Goal: Use online tool/utility: Utilize a website feature to perform a specific function

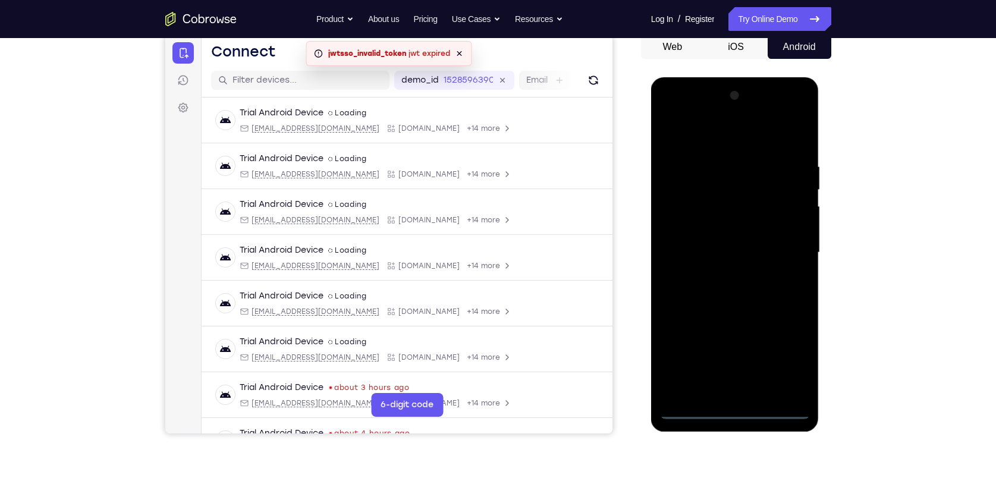
click at [737, 412] on div at bounding box center [735, 252] width 150 height 333
click at [733, 403] on div at bounding box center [735, 252] width 150 height 333
click at [738, 411] on div at bounding box center [735, 252] width 150 height 333
click at [793, 355] on div at bounding box center [735, 252] width 150 height 333
click at [791, 354] on div at bounding box center [735, 252] width 150 height 333
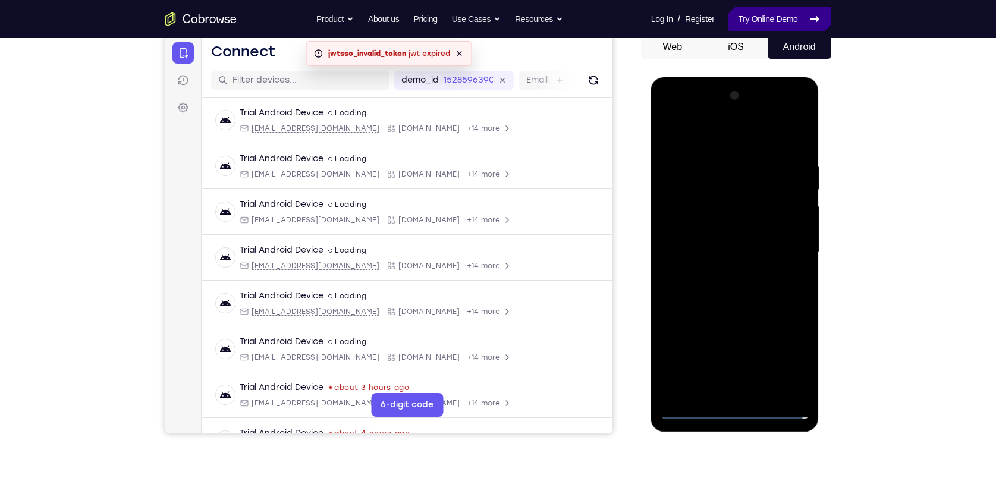
click at [798, 12] on link "Try Online Demo" at bounding box center [779, 19] width 102 height 24
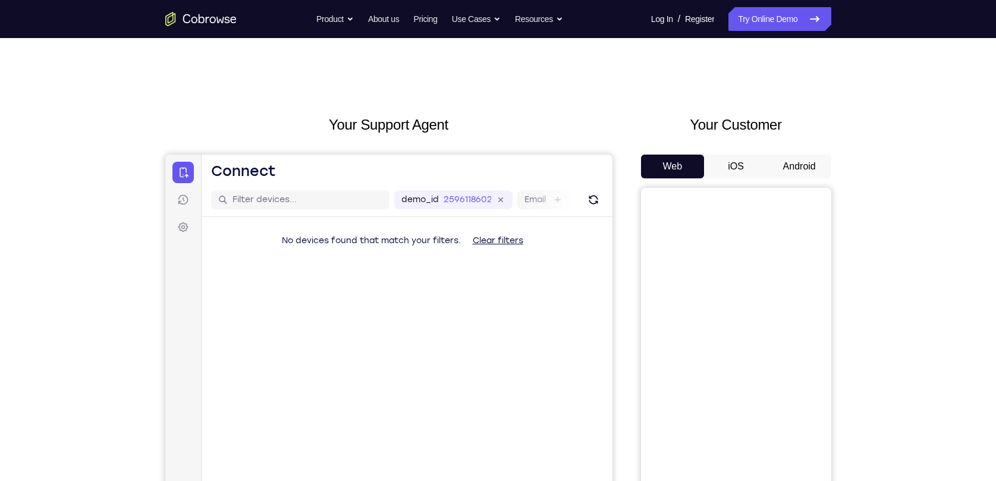
click at [804, 169] on button "Android" at bounding box center [800, 167] width 64 height 24
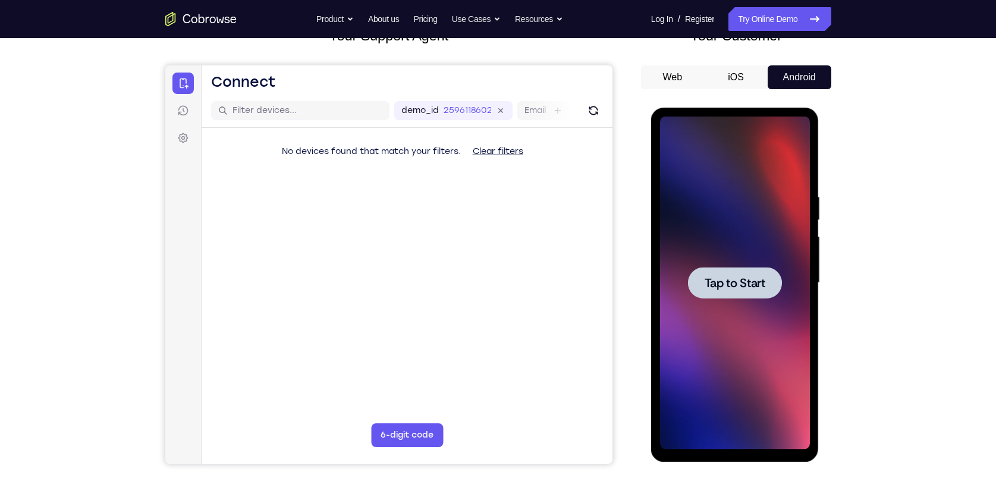
scroll to position [108, 0]
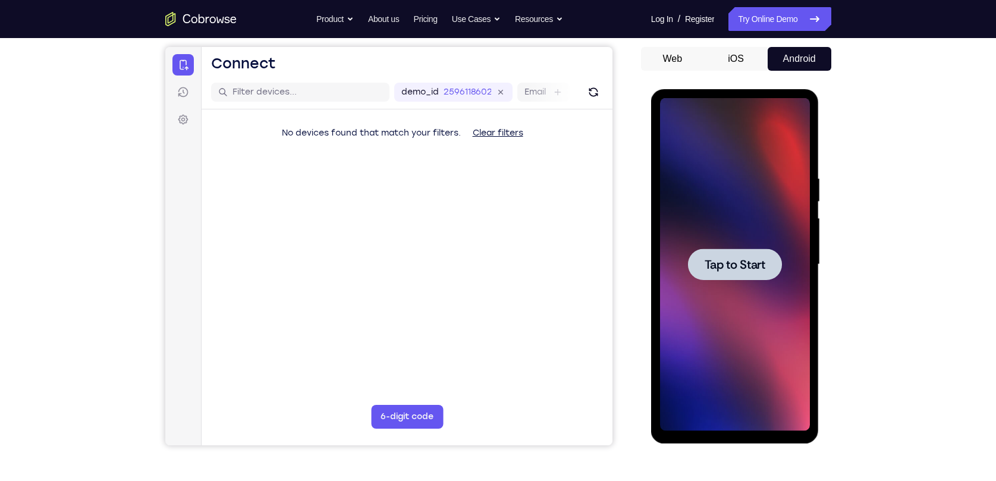
click at [736, 249] on div at bounding box center [735, 265] width 94 height 32
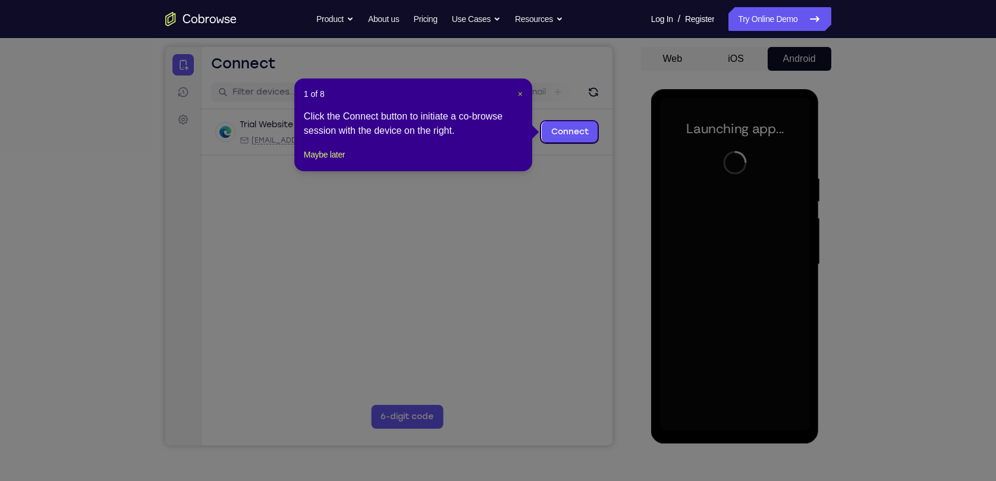
click at [518, 90] on span "×" at bounding box center [520, 94] width 5 height 10
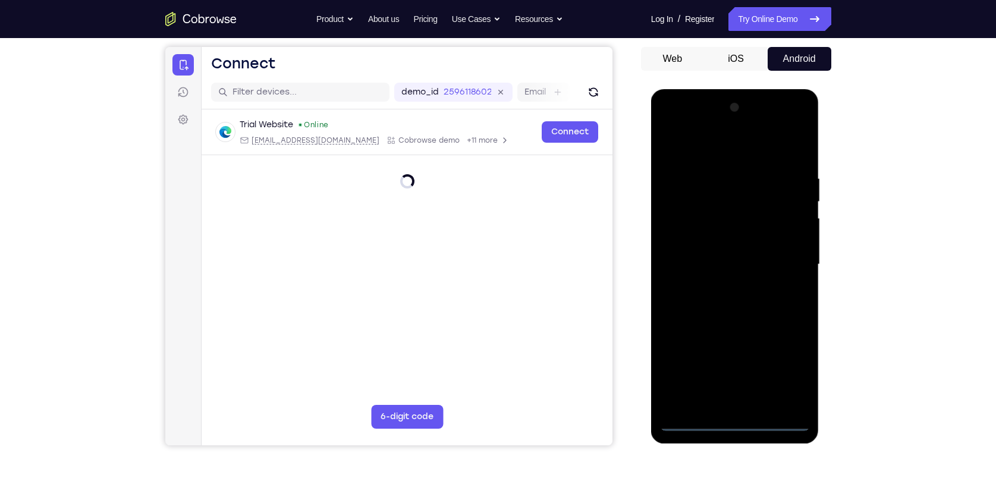
click at [733, 420] on div at bounding box center [735, 264] width 150 height 333
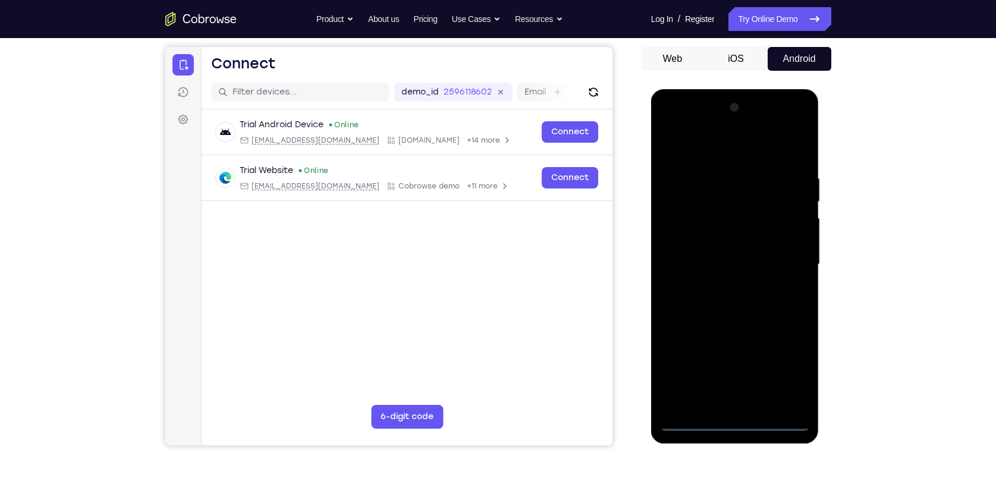
click at [787, 371] on div at bounding box center [735, 264] width 150 height 333
click at [704, 155] on div at bounding box center [735, 264] width 150 height 333
click at [777, 256] on div at bounding box center [735, 264] width 150 height 333
click at [721, 285] on div at bounding box center [735, 264] width 150 height 333
click at [734, 246] on div at bounding box center [735, 264] width 150 height 333
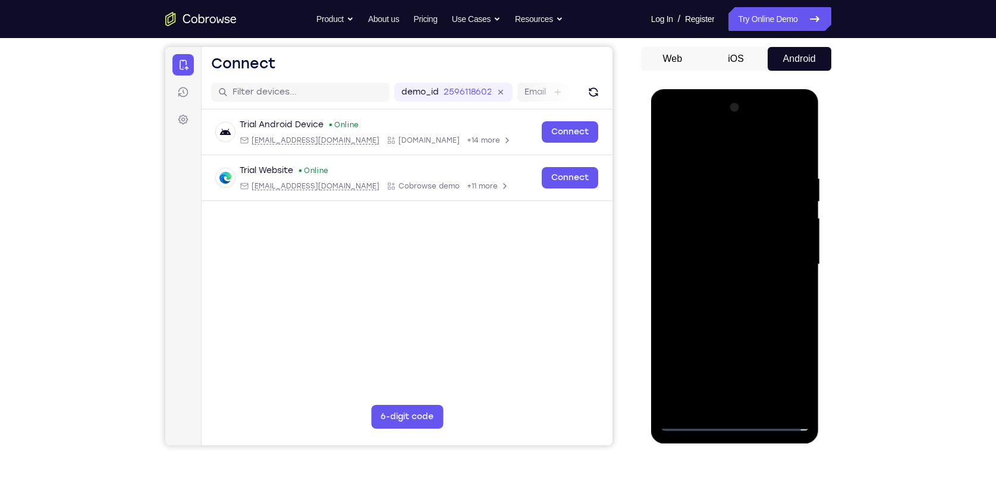
click at [733, 238] on div at bounding box center [735, 264] width 150 height 333
click at [724, 262] on div at bounding box center [735, 264] width 150 height 333
click at [744, 303] on div at bounding box center [735, 264] width 150 height 333
click at [744, 304] on div at bounding box center [735, 264] width 150 height 333
click at [711, 166] on div at bounding box center [735, 264] width 150 height 333
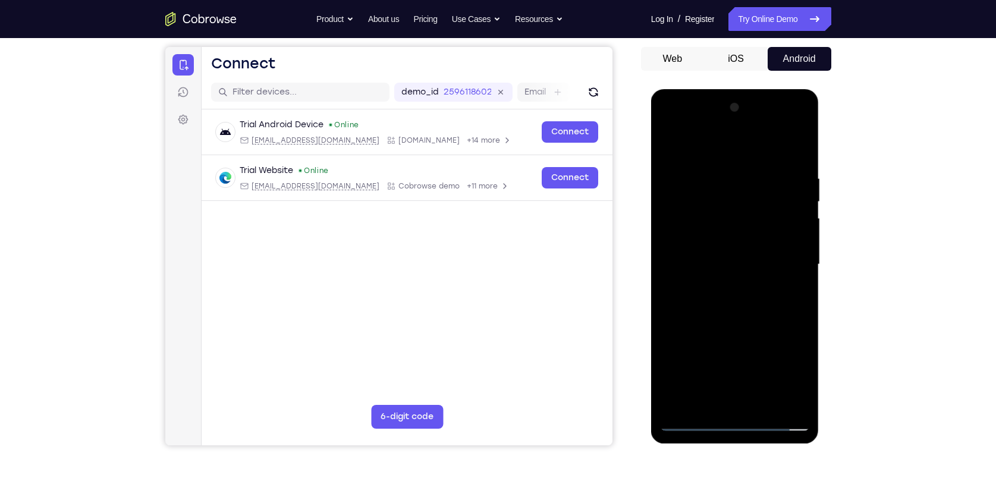
click at [804, 161] on div at bounding box center [735, 264] width 150 height 333
click at [805, 143] on div at bounding box center [735, 264] width 150 height 333
click at [798, 159] on div at bounding box center [735, 264] width 150 height 333
click at [725, 320] on div at bounding box center [735, 264] width 150 height 333
click at [667, 140] on div at bounding box center [735, 264] width 150 height 333
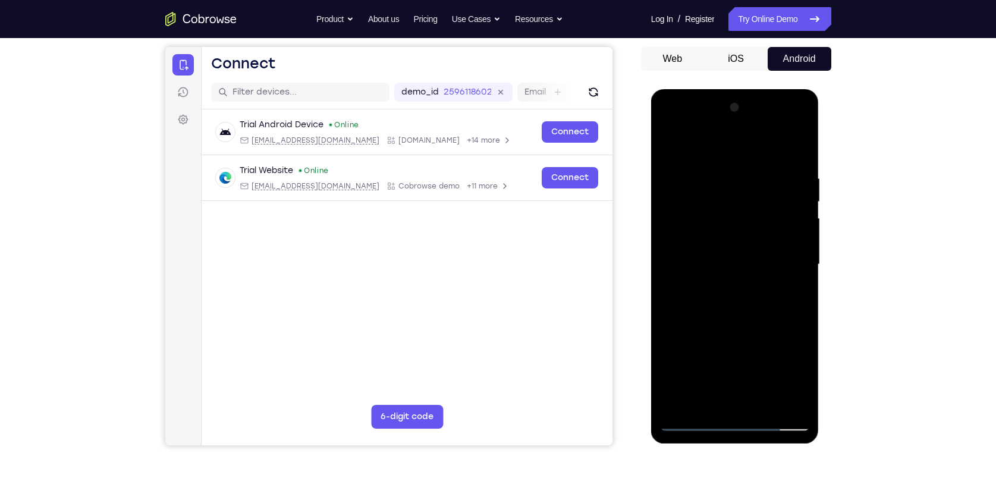
click at [714, 175] on div at bounding box center [735, 264] width 150 height 333
click at [681, 166] on div at bounding box center [735, 264] width 150 height 333
click at [778, 403] on div at bounding box center [735, 264] width 150 height 333
click at [791, 240] on div at bounding box center [735, 264] width 150 height 333
click at [788, 290] on div at bounding box center [735, 264] width 150 height 333
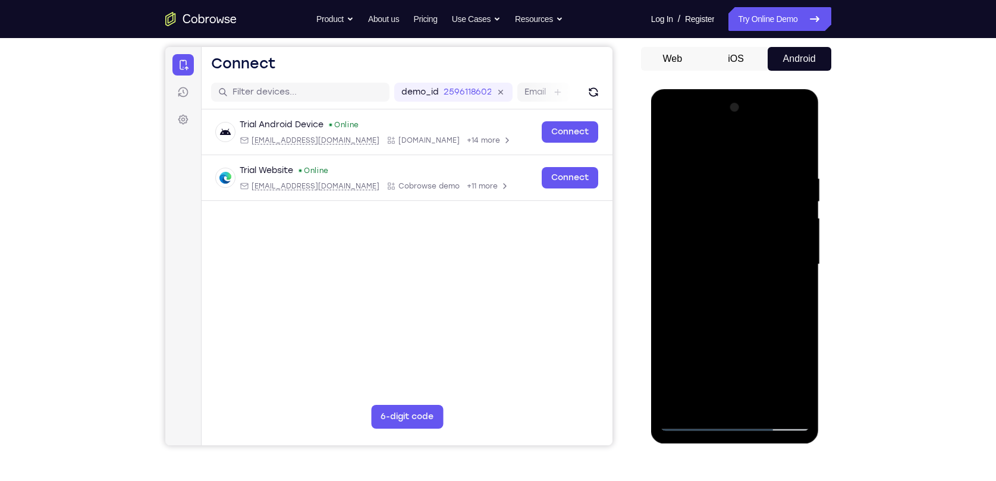
click at [668, 145] on div at bounding box center [735, 264] width 150 height 333
click at [710, 219] on div at bounding box center [735, 264] width 150 height 333
drag, startPoint x: 686, startPoint y: 318, endPoint x: 696, endPoint y: 232, distance: 86.3
click at [696, 232] on div at bounding box center [735, 264] width 150 height 333
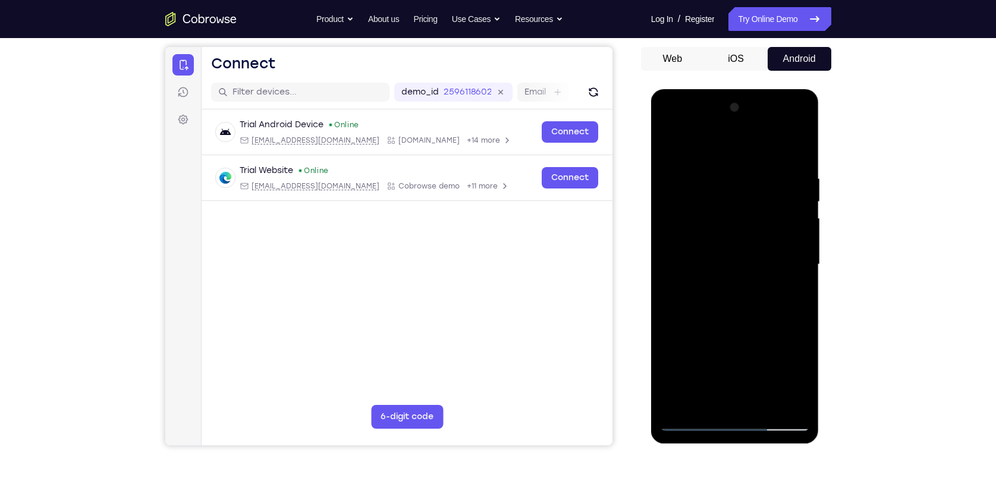
click at [738, 311] on div at bounding box center [735, 264] width 150 height 333
click at [670, 344] on div at bounding box center [735, 264] width 150 height 333
click at [671, 144] on div at bounding box center [735, 264] width 150 height 333
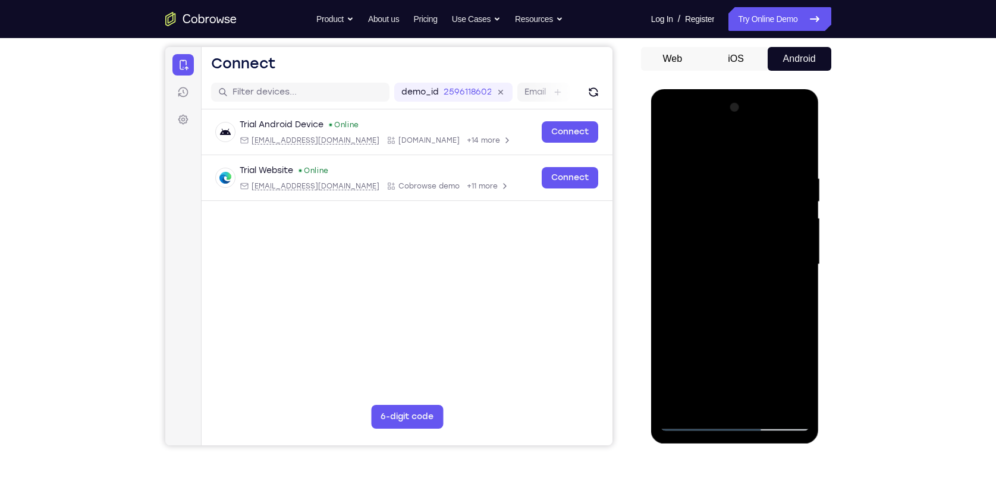
drag, startPoint x: 711, startPoint y: 158, endPoint x: 744, endPoint y: 333, distance: 178.6
click at [744, 333] on div at bounding box center [735, 264] width 150 height 333
click at [767, 404] on div at bounding box center [735, 264] width 150 height 333
click at [731, 327] on div at bounding box center [735, 264] width 150 height 333
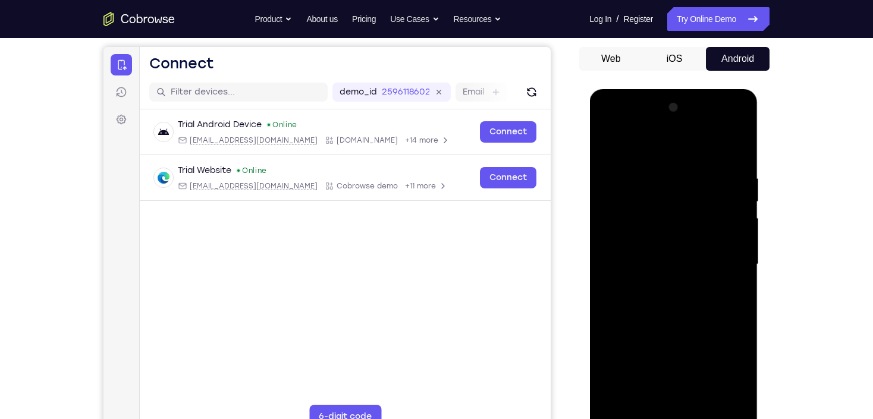
scroll to position [155, 0]
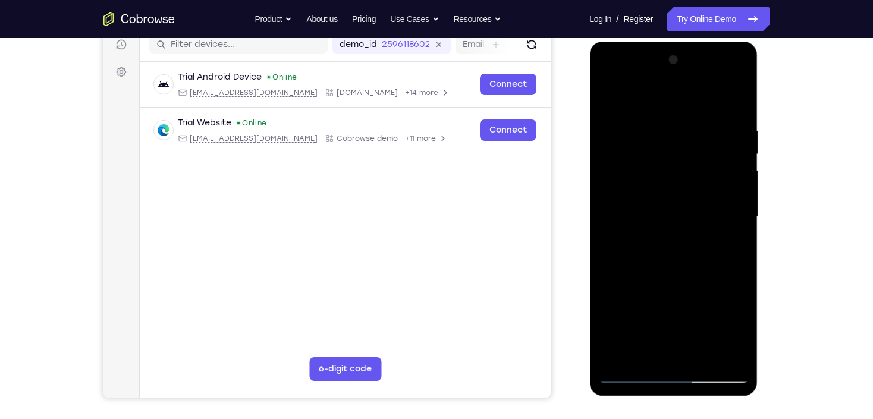
click at [671, 209] on div at bounding box center [673, 217] width 150 height 333
click at [733, 251] on div at bounding box center [673, 217] width 150 height 333
click at [604, 97] on div at bounding box center [673, 217] width 150 height 333
click at [606, 98] on div at bounding box center [673, 217] width 150 height 333
click at [608, 99] on div at bounding box center [673, 217] width 150 height 333
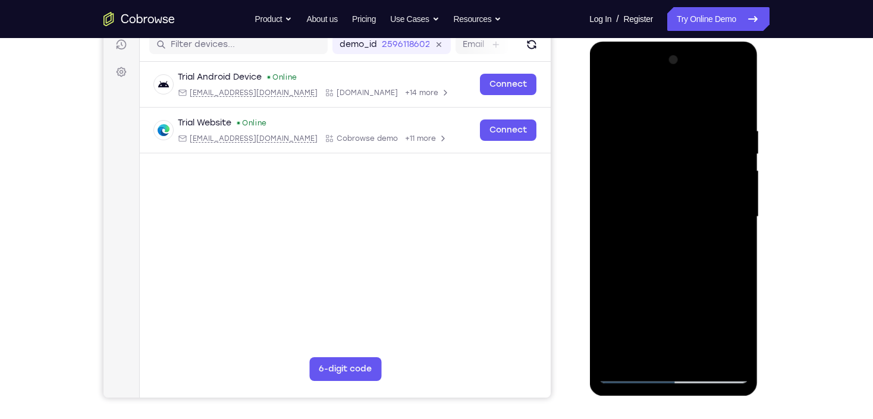
click at [608, 99] on div at bounding box center [673, 217] width 150 height 333
